Goal: Task Accomplishment & Management: Manage account settings

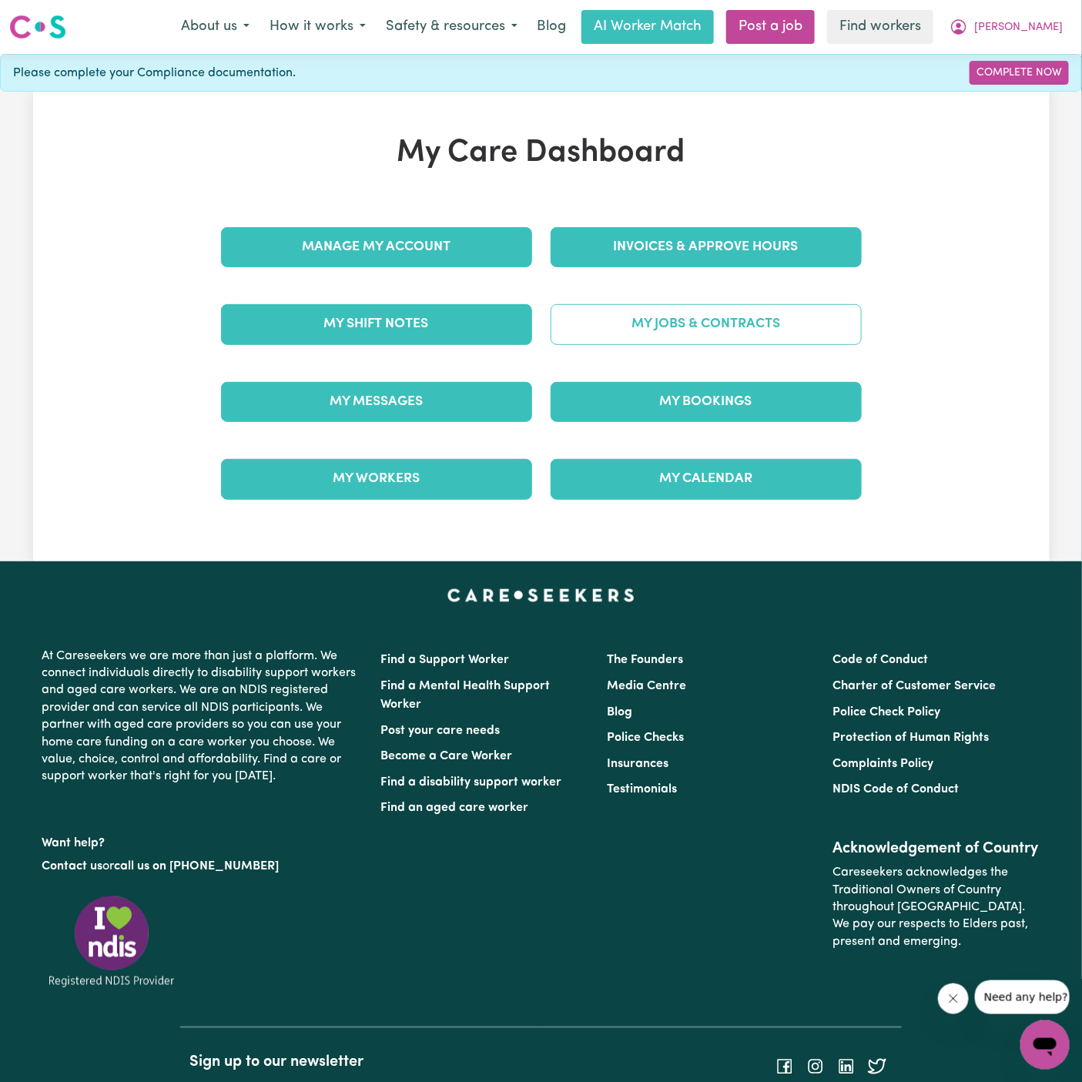
click at [715, 329] on link "My Jobs & Contracts" at bounding box center [706, 324] width 311 height 40
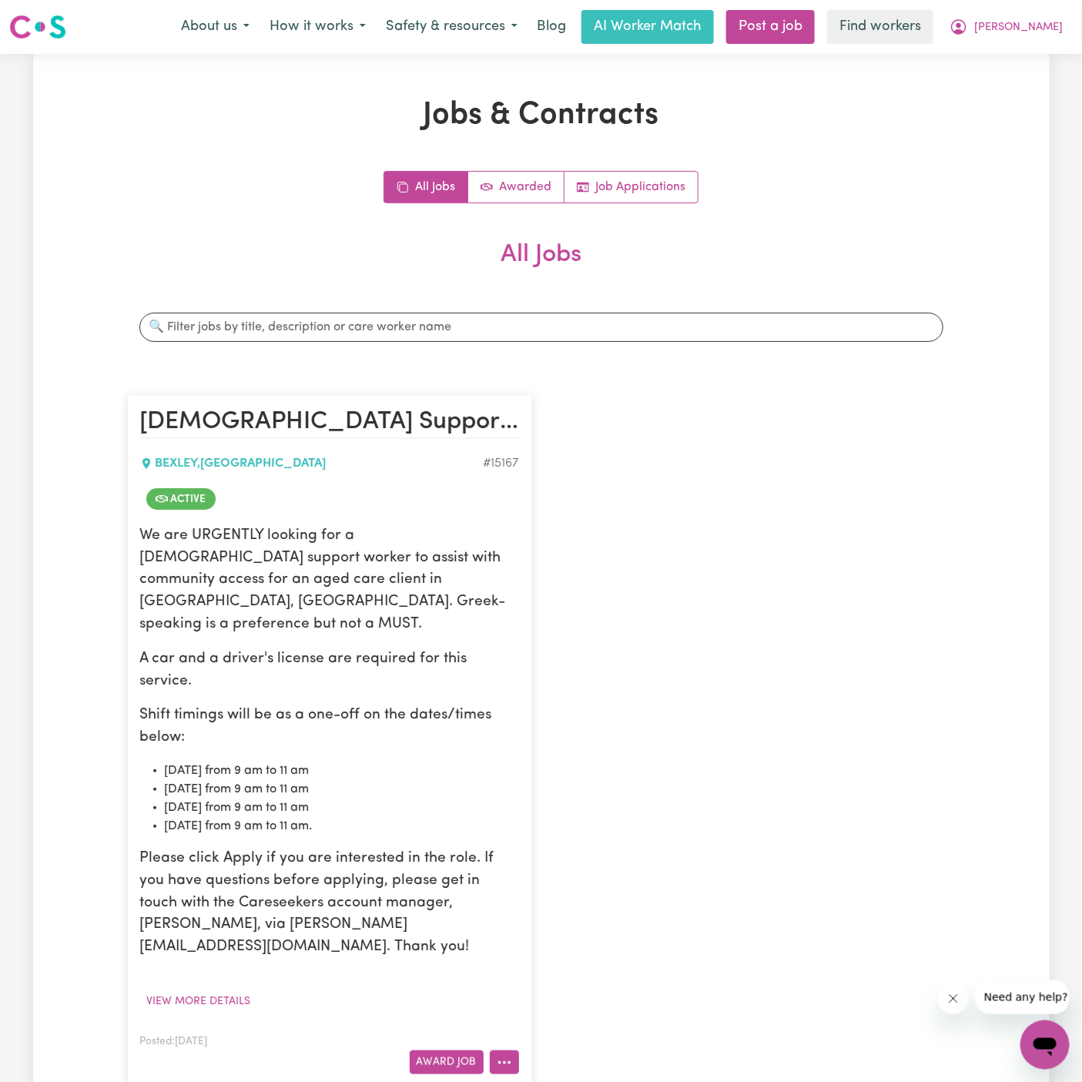
click at [510, 1055] on icon "More options" at bounding box center [504, 1062] width 15 height 15
click at [558, 919] on link "Hide Job" at bounding box center [565, 934] width 149 height 31
click at [1040, 30] on span "[PERSON_NAME]" at bounding box center [1018, 27] width 89 height 17
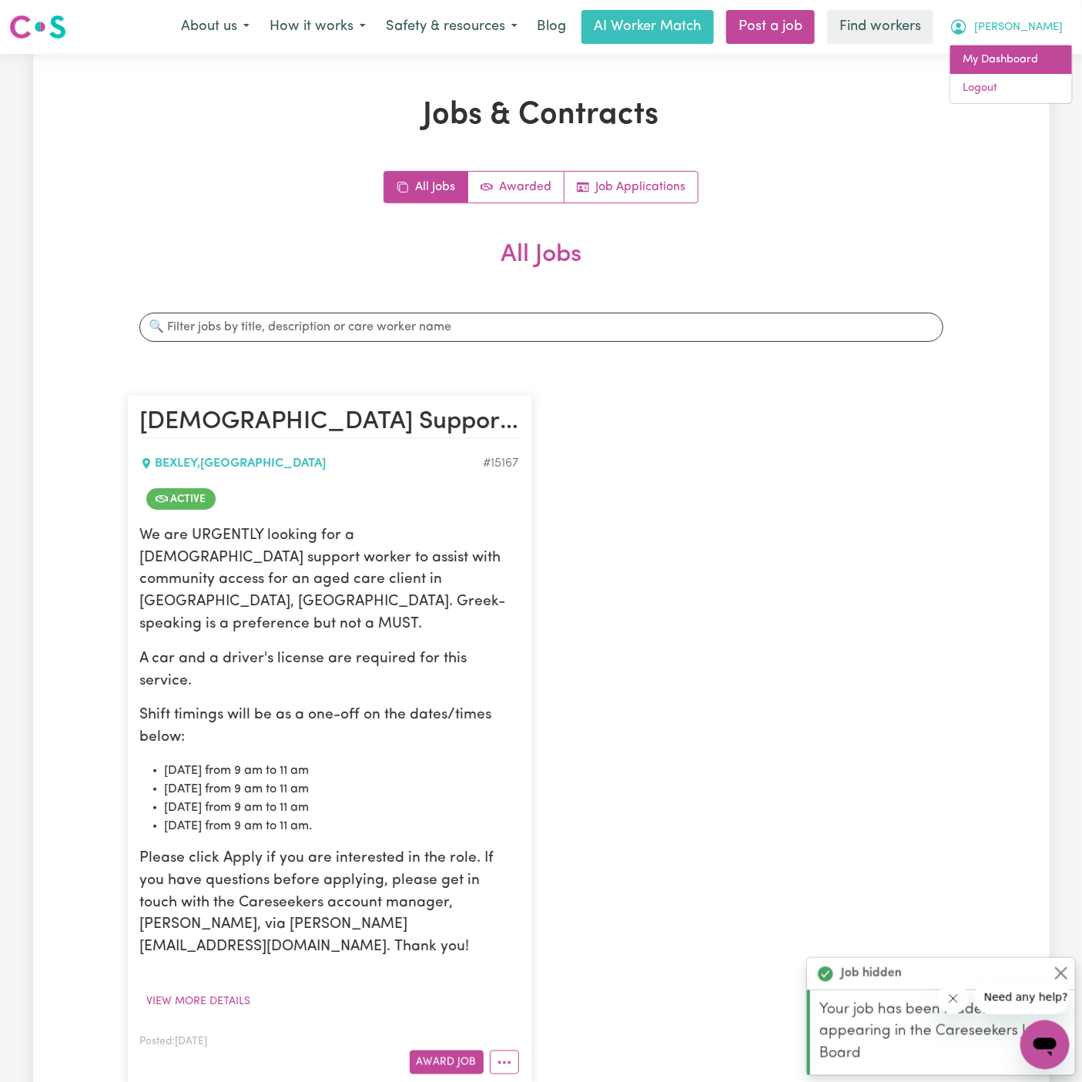
click at [1040, 54] on link "My Dashboard" at bounding box center [1011, 59] width 122 height 29
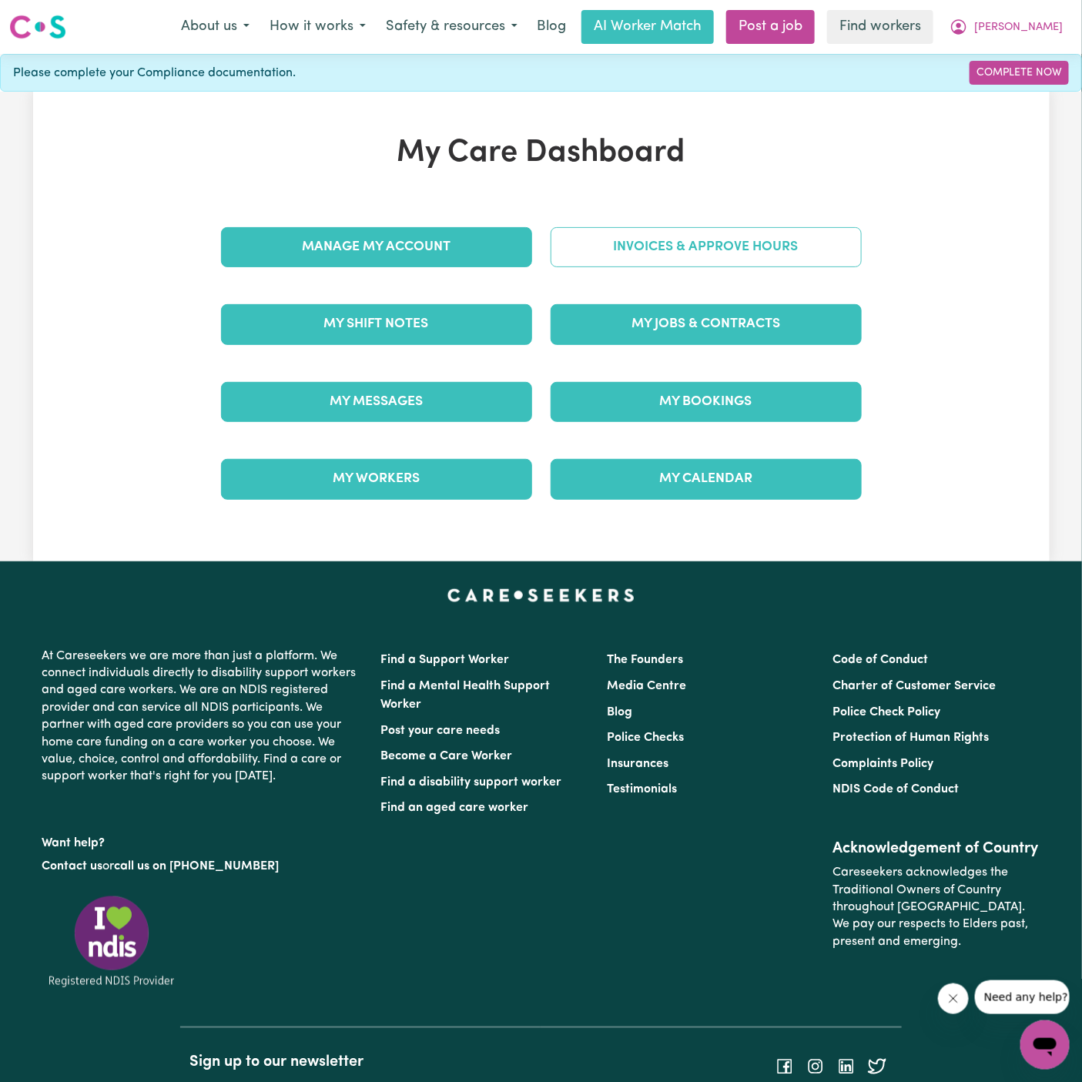
click at [722, 257] on link "Invoices & Approve Hours" at bounding box center [706, 247] width 311 height 40
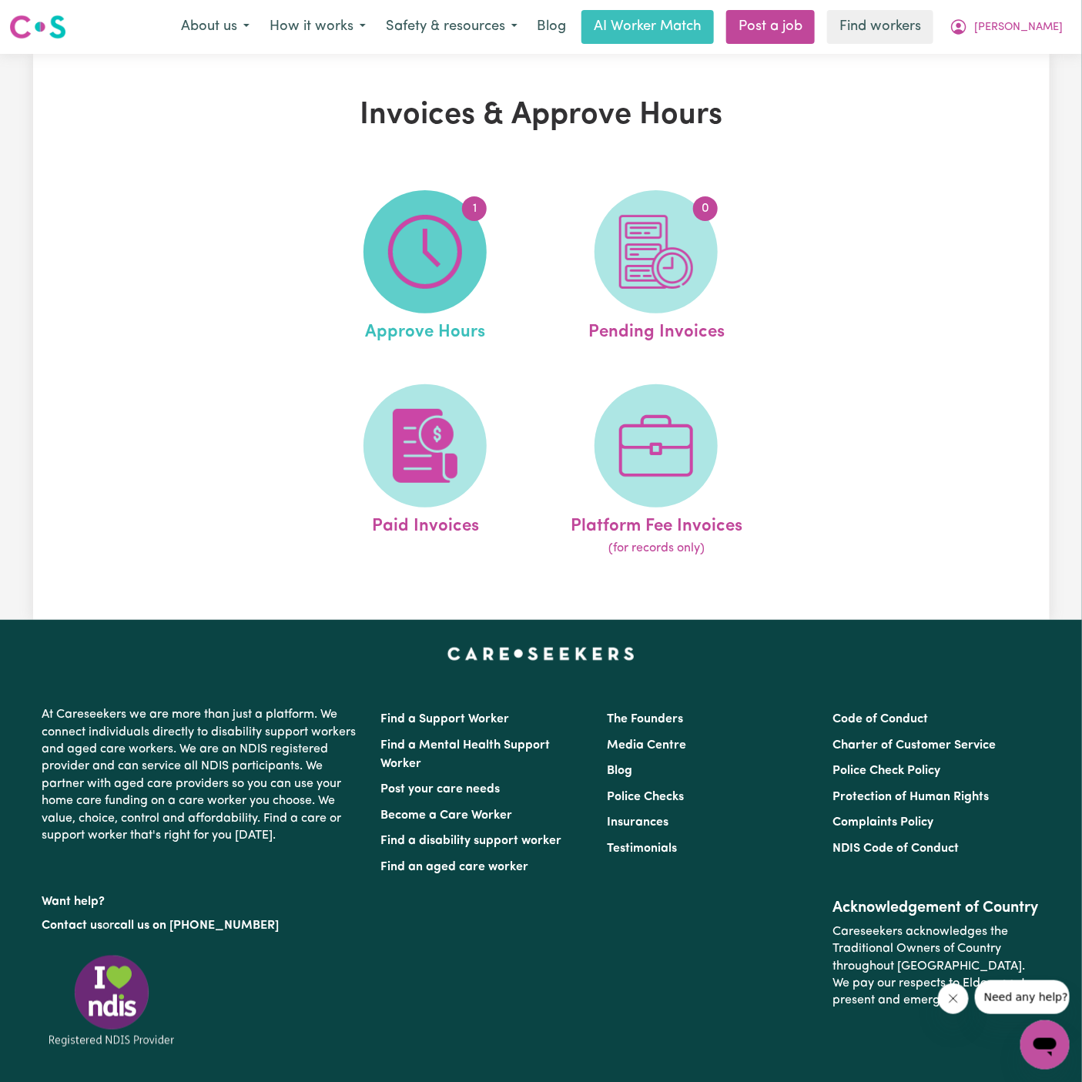
click at [454, 247] on img at bounding box center [425, 252] width 74 height 74
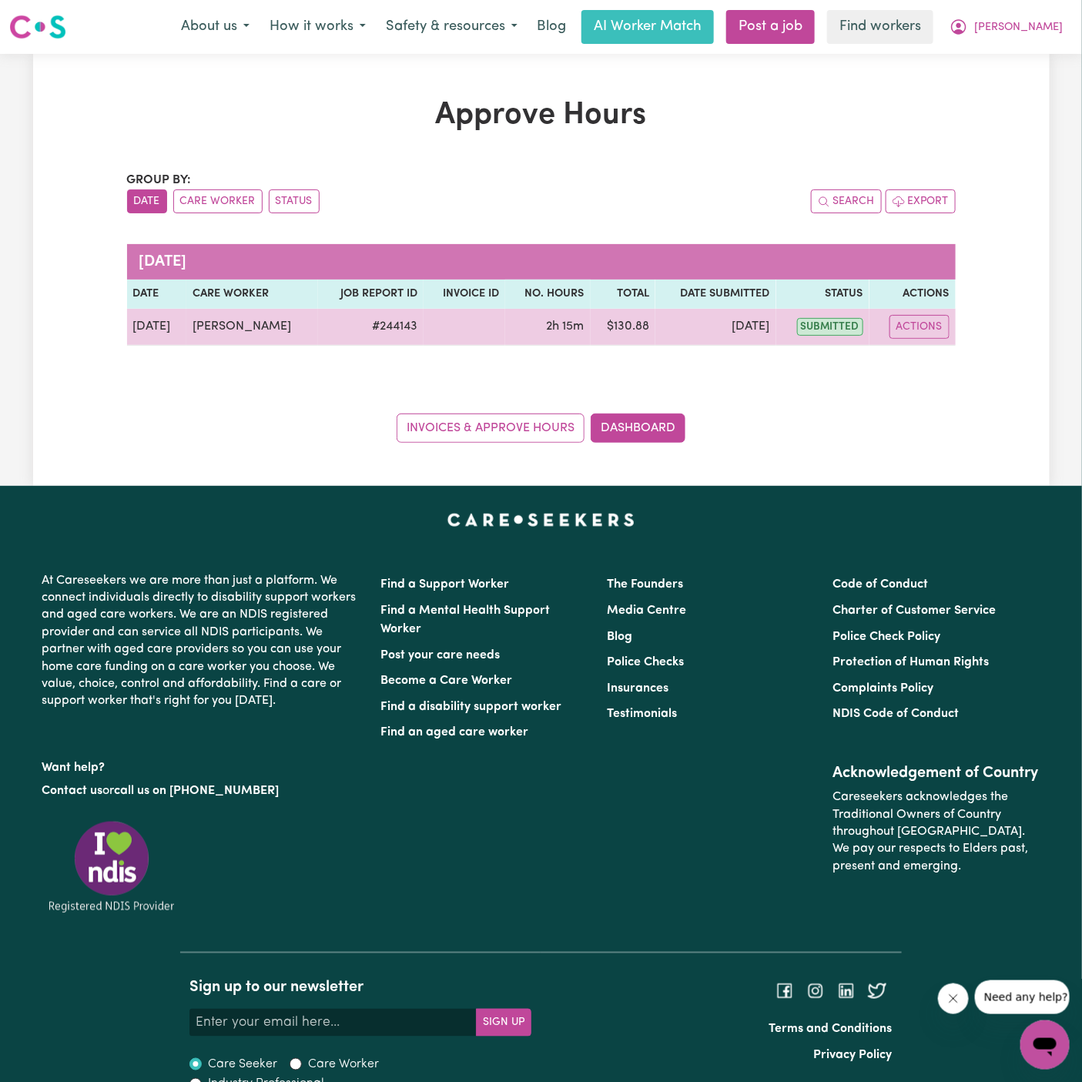
click at [450, 340] on td at bounding box center [465, 327] width 82 height 37
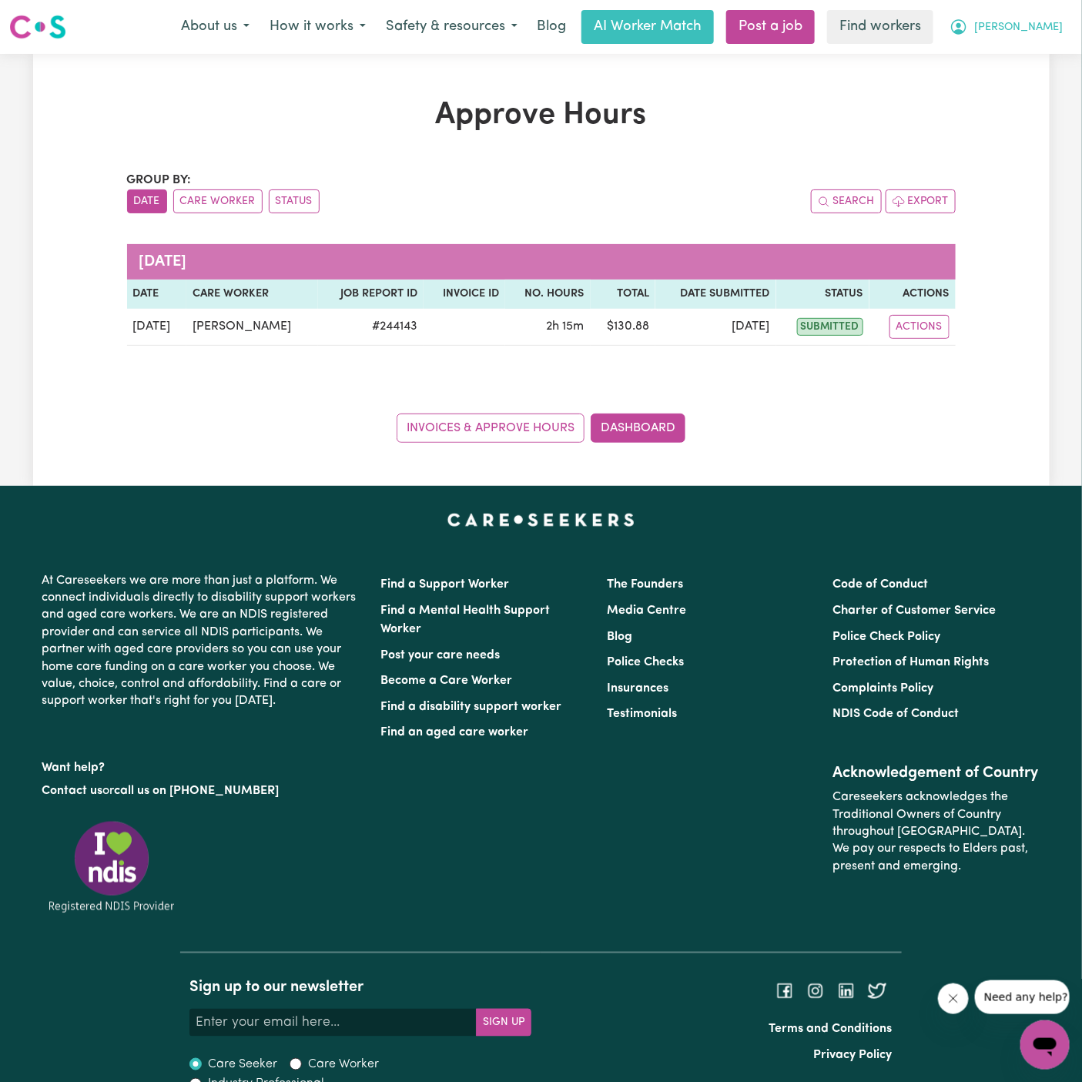
click at [1056, 25] on span "[PERSON_NAME]" at bounding box center [1018, 27] width 89 height 17
click at [1040, 83] on link "Logout" at bounding box center [1011, 88] width 122 height 29
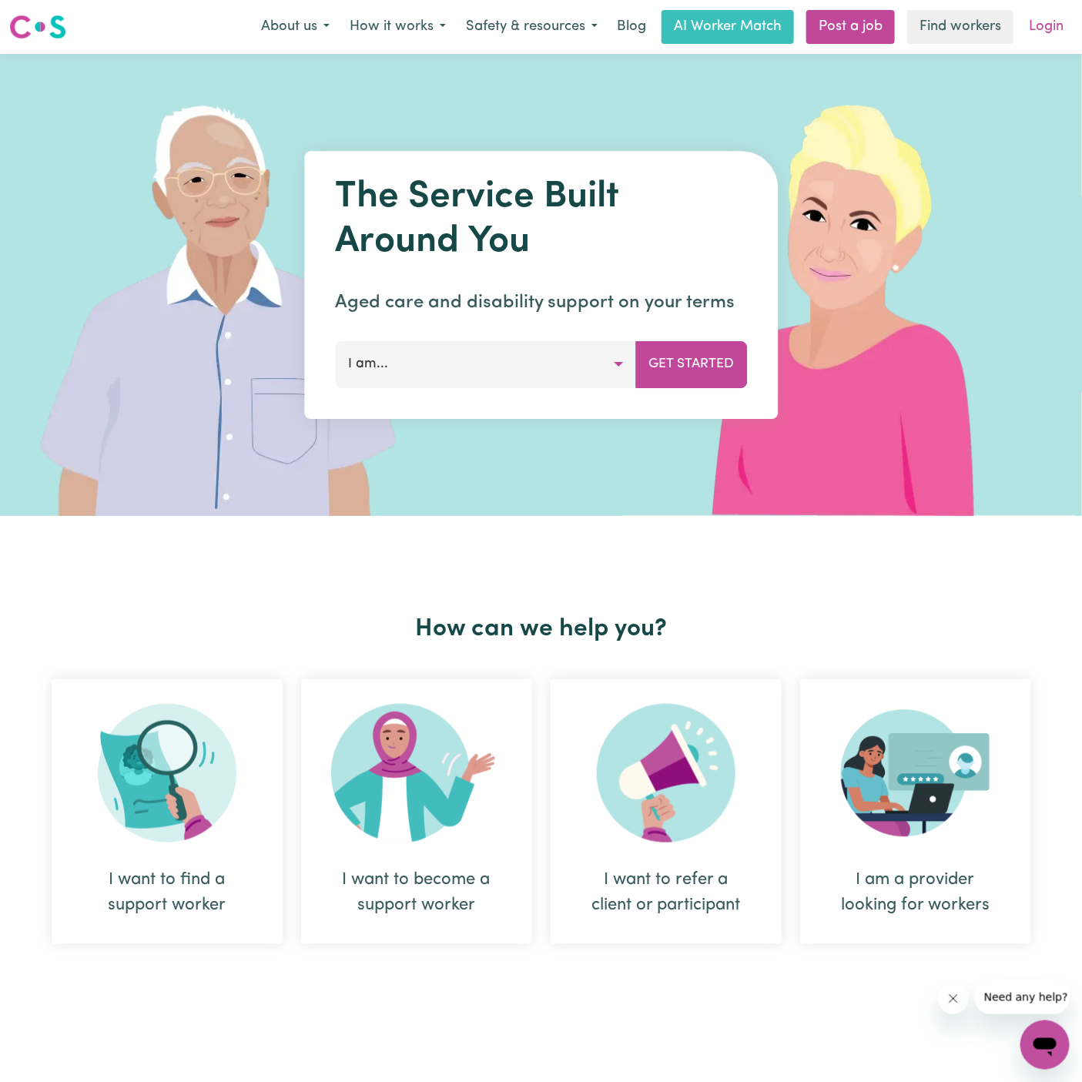
click at [1047, 40] on link "Login" at bounding box center [1046, 27] width 53 height 34
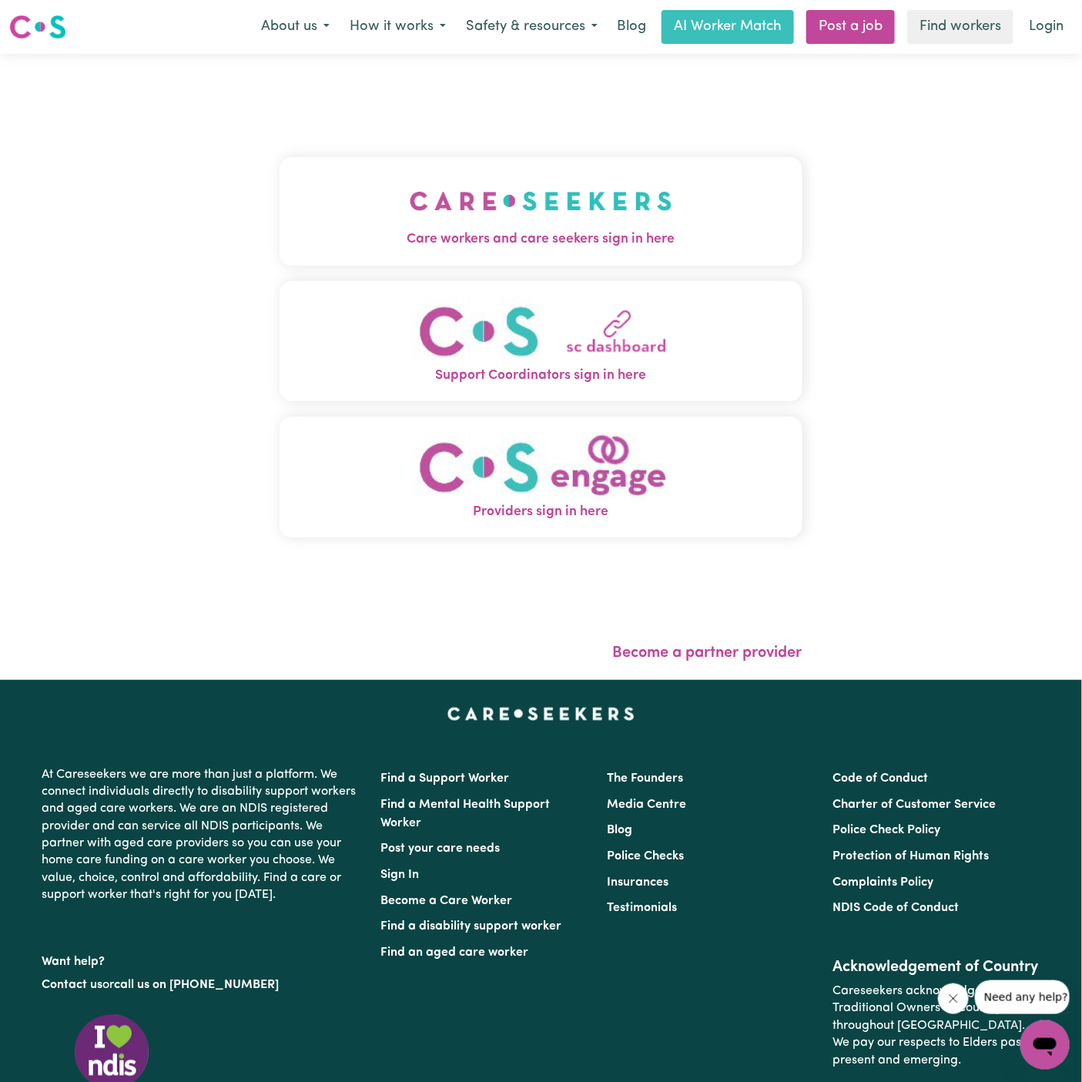
click at [646, 183] on button "Care workers and care seekers sign in here" at bounding box center [541, 211] width 523 height 108
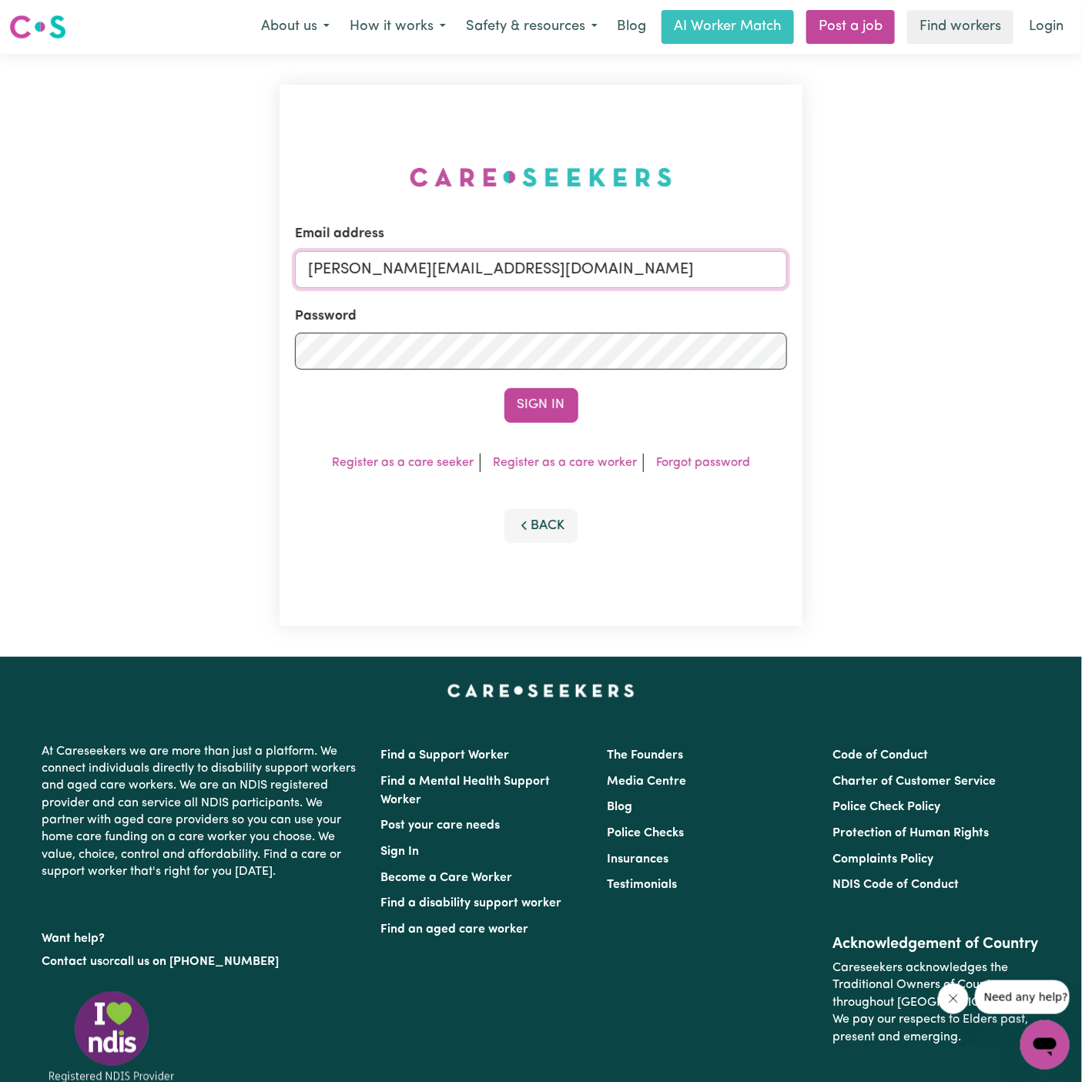
click at [591, 273] on input "[PERSON_NAME][EMAIL_ADDRESS][DOMAIN_NAME]" at bounding box center [541, 269] width 492 height 37
drag, startPoint x: 387, startPoint y: 270, endPoint x: 945, endPoint y: 275, distance: 558.3
click at [945, 275] on div "Email address [EMAIL_ADDRESS][DOMAIN_NAME] Password Sign In Register as a care …" at bounding box center [541, 355] width 1082 height 603
click at [504, 388] on button "Sign In" at bounding box center [541, 405] width 74 height 34
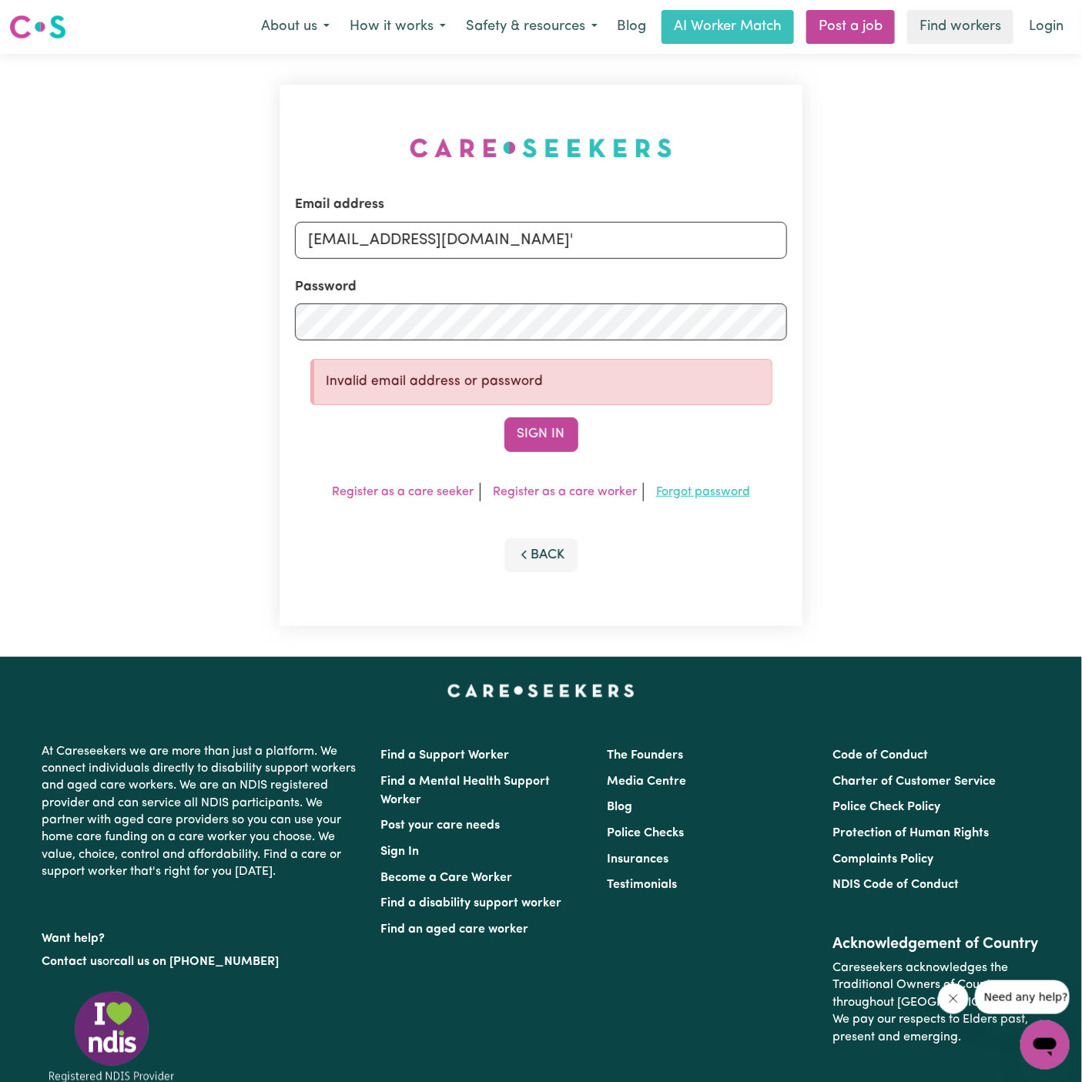
click at [504, 417] on button "Sign In" at bounding box center [541, 434] width 74 height 34
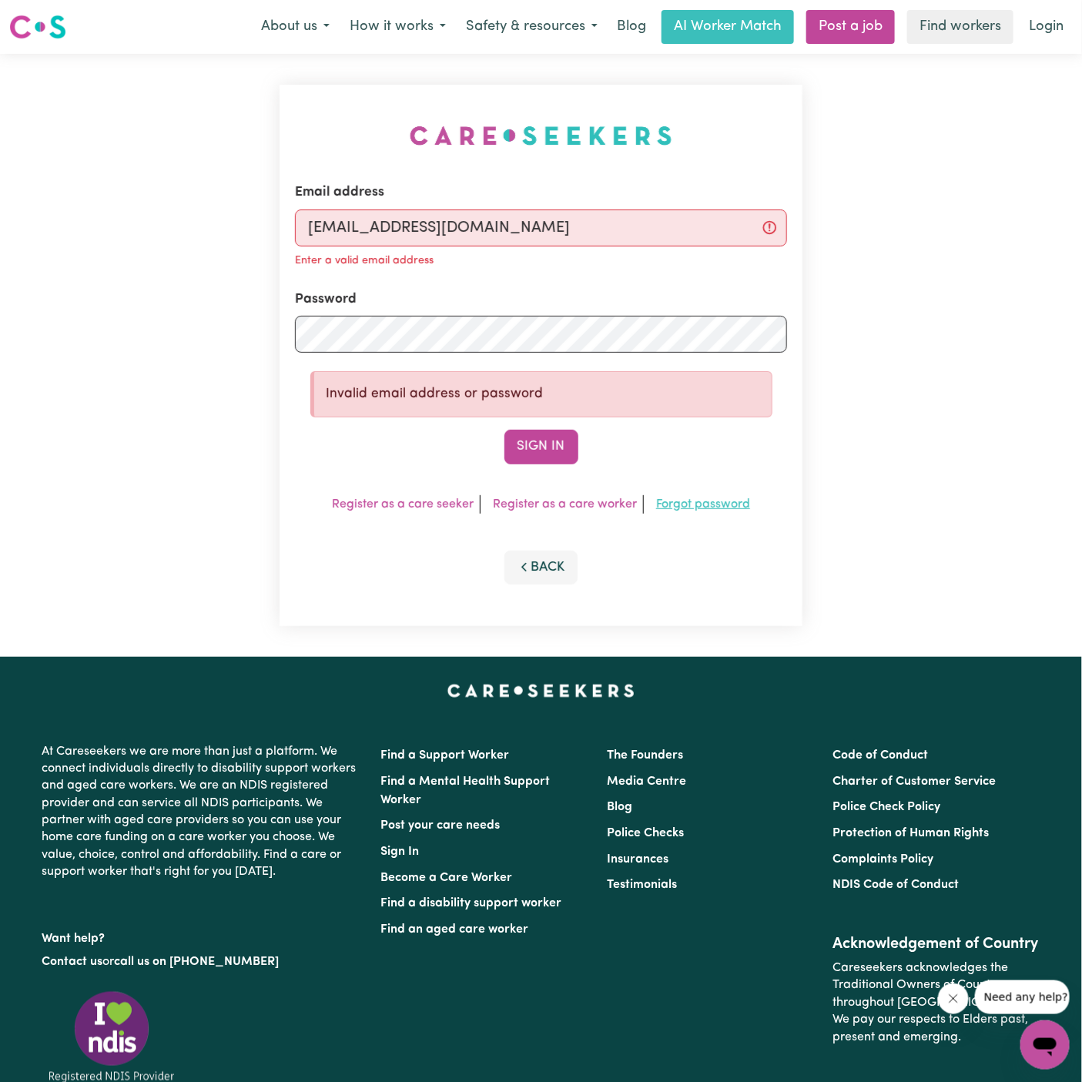
type input "[EMAIL_ADDRESS][DOMAIN_NAME]"
click at [504, 430] on button "Sign In" at bounding box center [541, 447] width 74 height 34
